Goal: Transaction & Acquisition: Purchase product/service

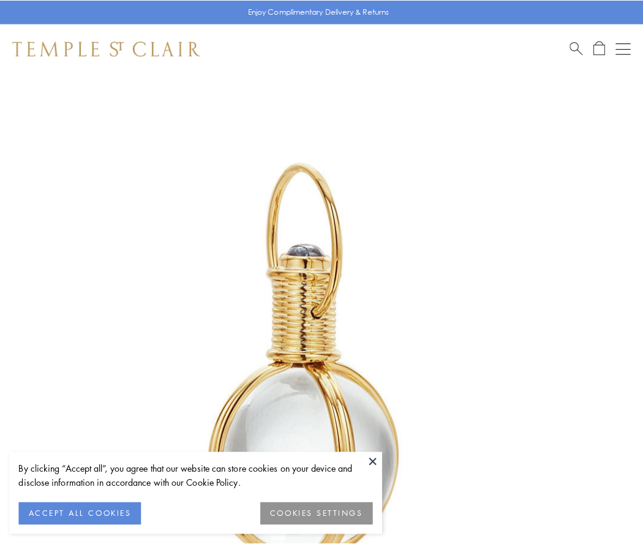
scroll to position [320, 0]
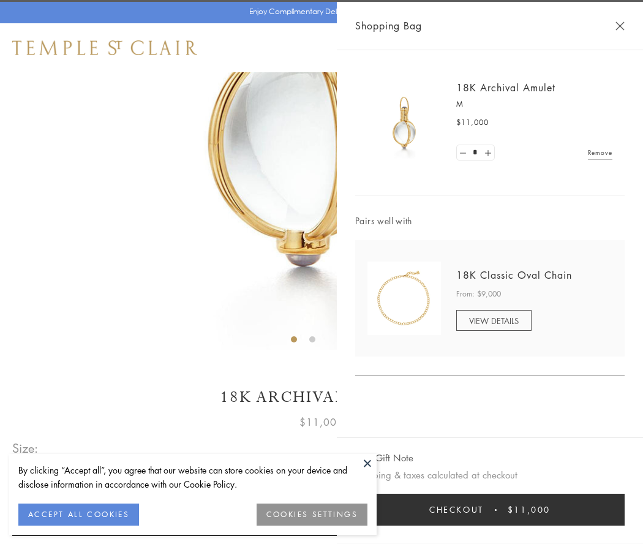
click at [490, 510] on button "Checkout $11,000" at bounding box center [490, 510] width 270 height 32
